Goal: Find specific page/section: Find specific page/section

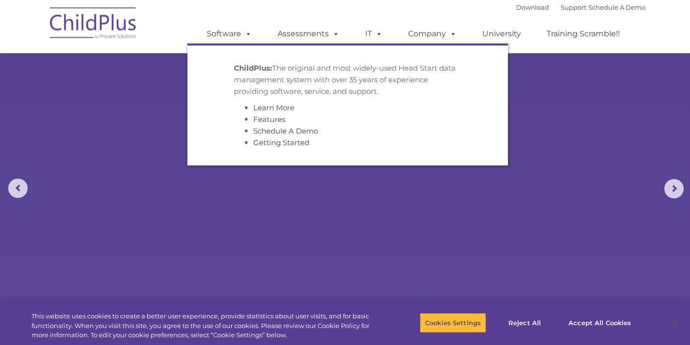
scroll to position [372, 0]
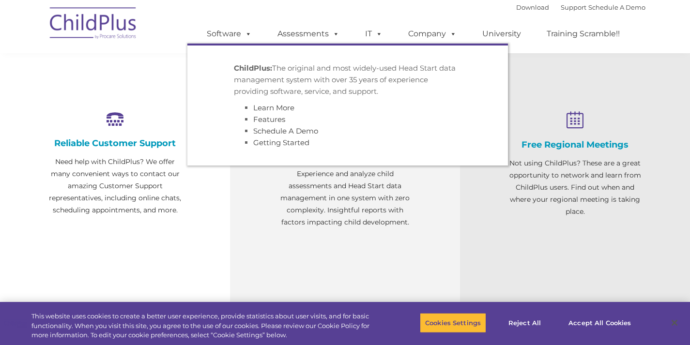
select select "MEDIUM"
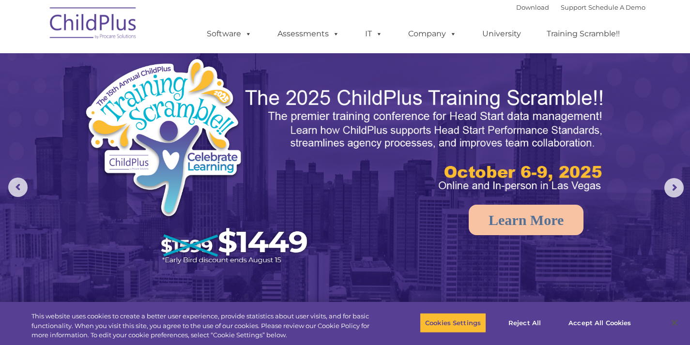
scroll to position [0, 0]
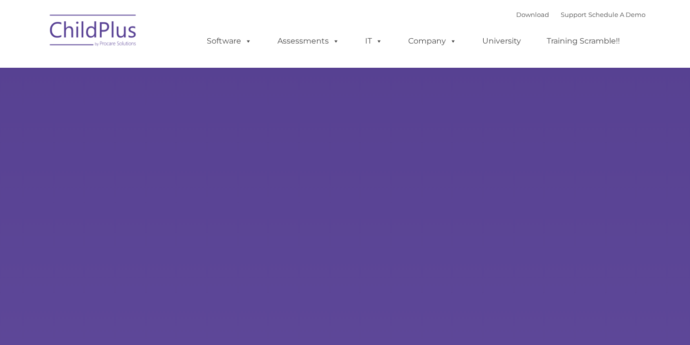
select select "MEDIUM"
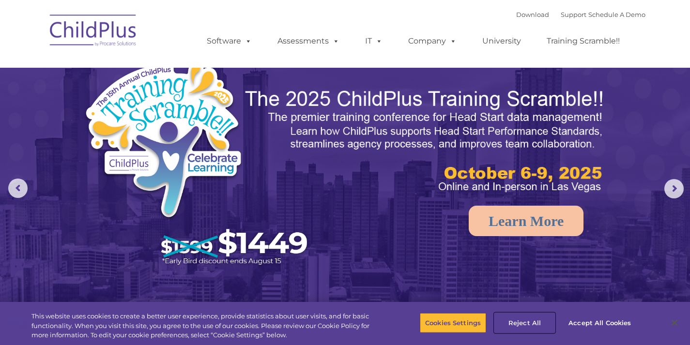
click at [547, 321] on button "Reject All" at bounding box center [524, 323] width 61 height 20
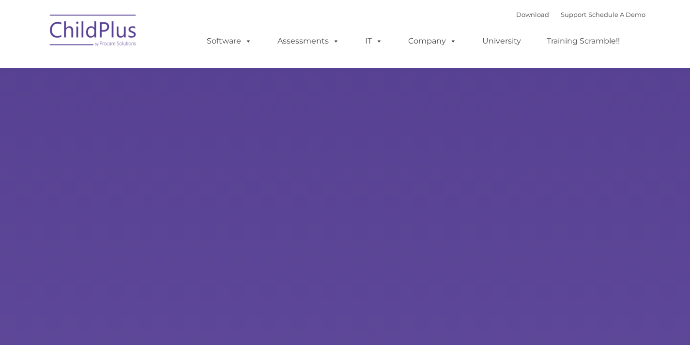
type input ""
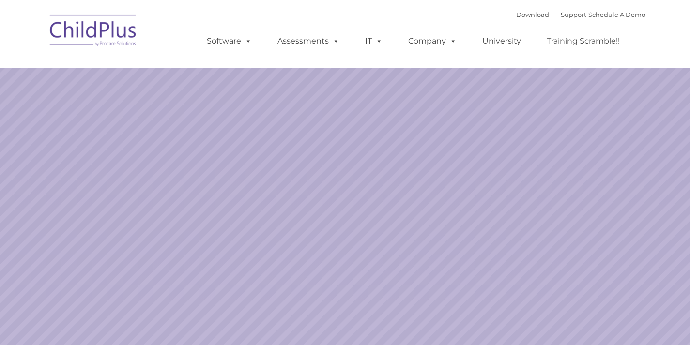
select select "MEDIUM"
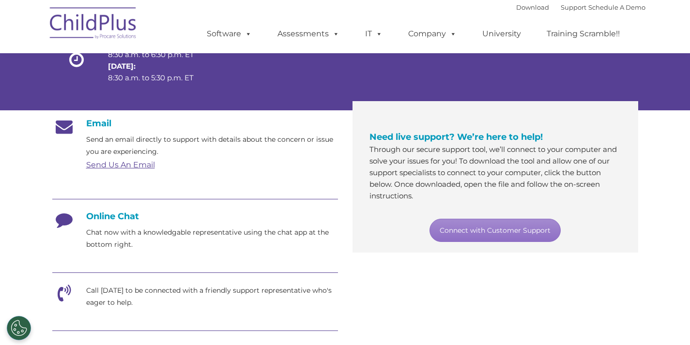
scroll to position [113, 0]
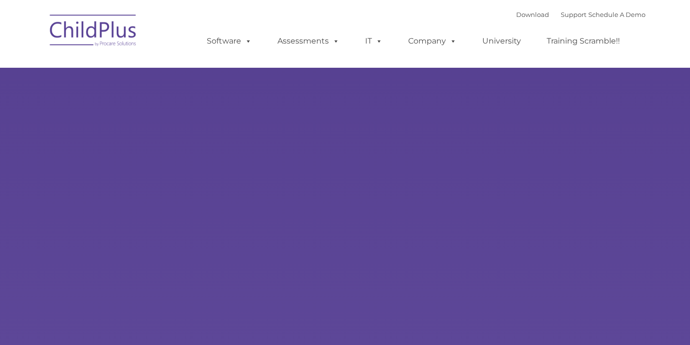
type input ""
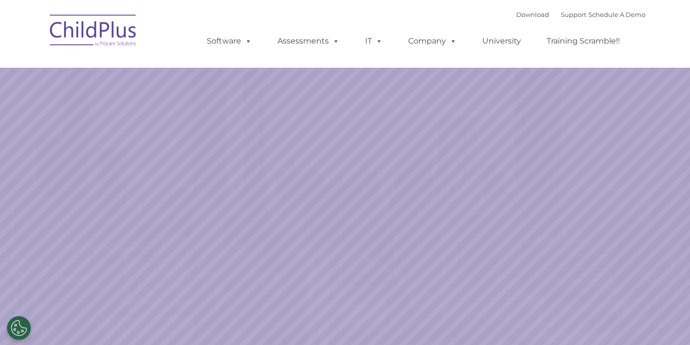
select select "MEDIUM"
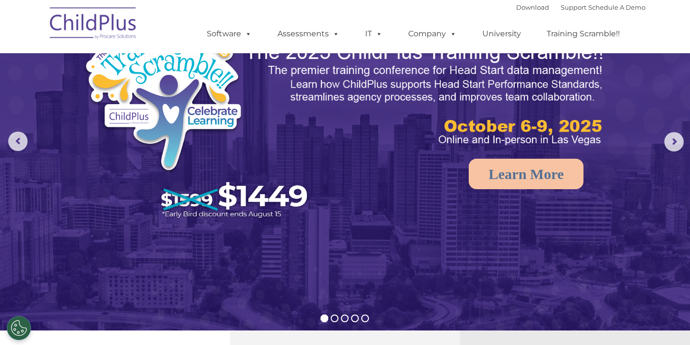
scroll to position [48, 0]
